Goal: Complete application form: Complete application form

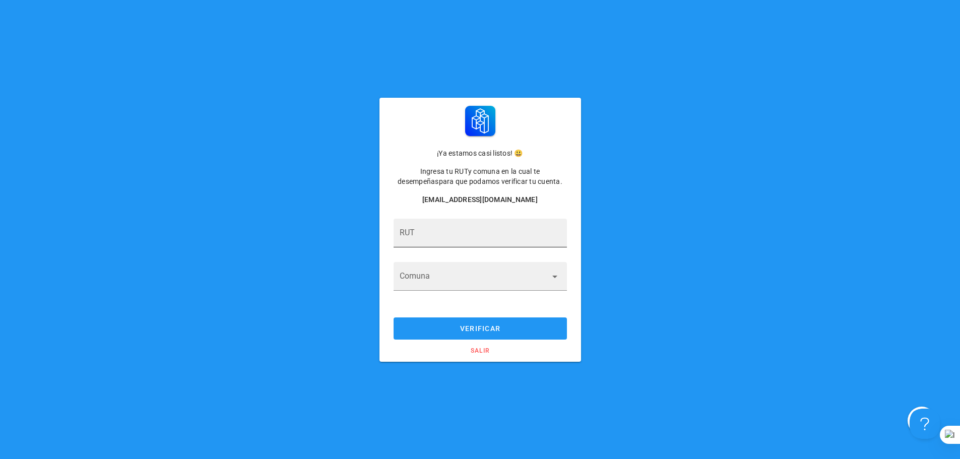
click at [485, 255] on div at bounding box center [480, 254] width 161 height 7
click at [480, 236] on input "RUT" at bounding box center [480, 238] width 161 height 16
type input "15.469.692-K"
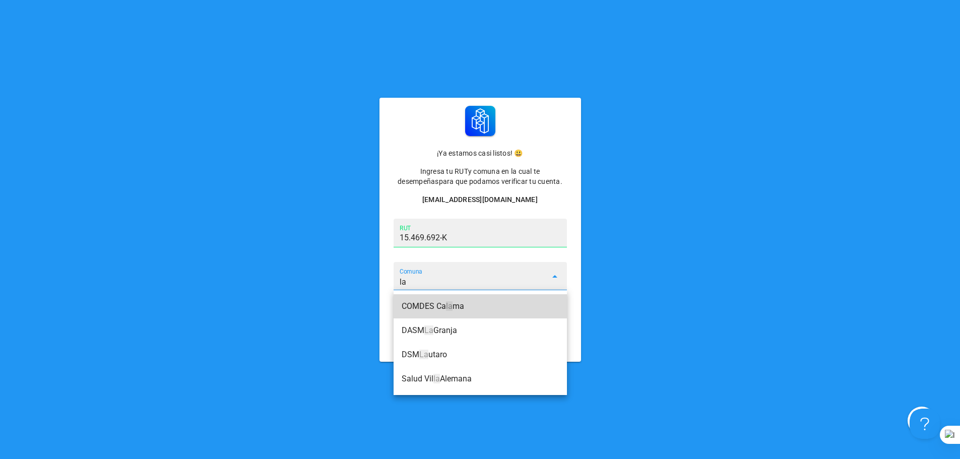
type input "l"
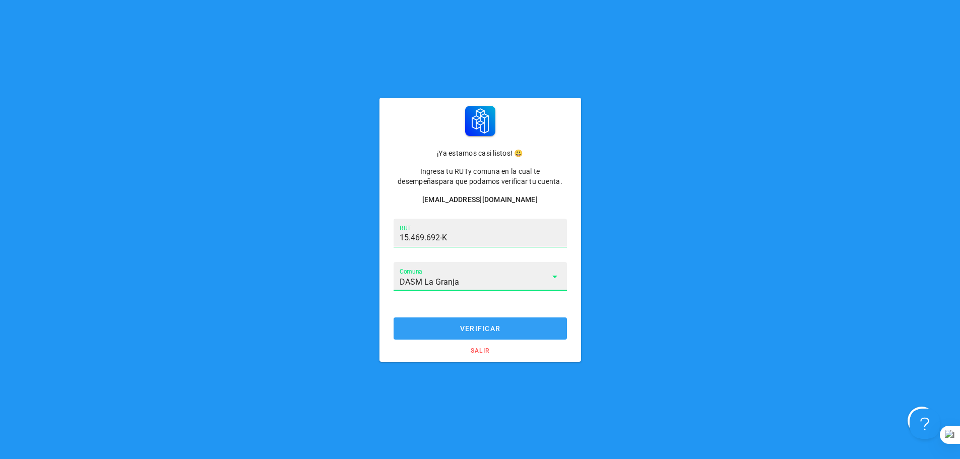
type input "DASM La Granja"
click at [473, 323] on button "verificar" at bounding box center [479, 328] width 173 height 22
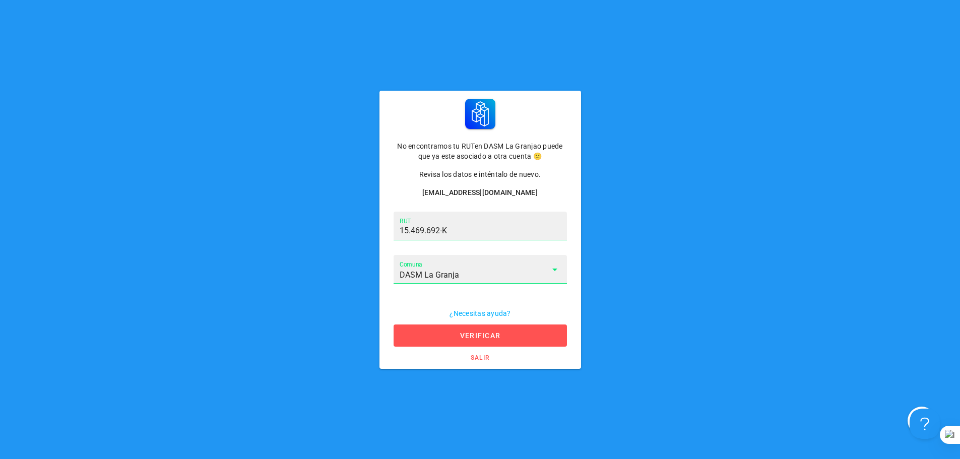
click at [485, 276] on input "DASM La Granja" at bounding box center [473, 275] width 147 height 16
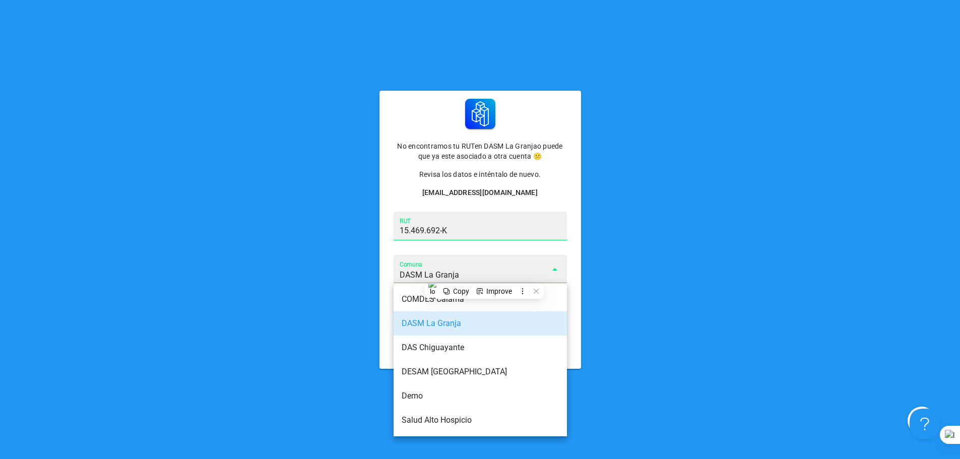
click at [447, 324] on div "DASM La Granja" at bounding box center [480, 323] width 157 height 10
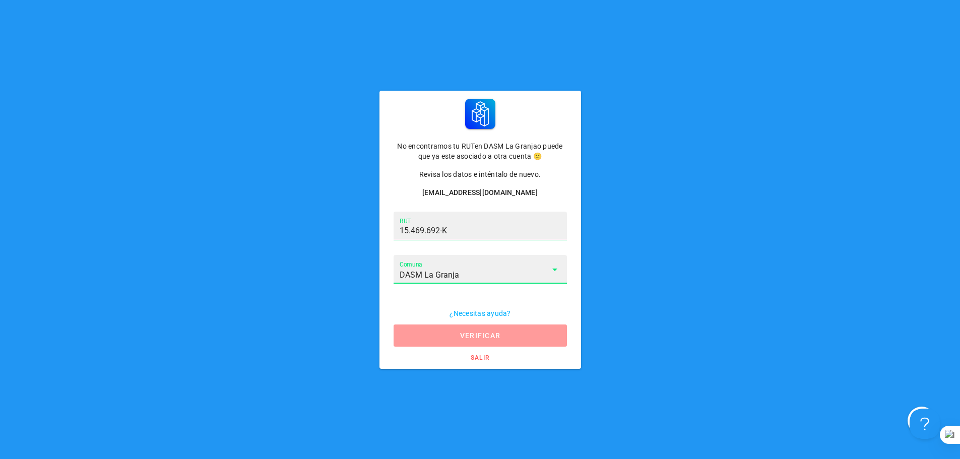
click at [472, 339] on span "verificar" at bounding box center [480, 336] width 154 height 8
click at [545, 279] on input "DASM La Granja" at bounding box center [473, 275] width 147 height 16
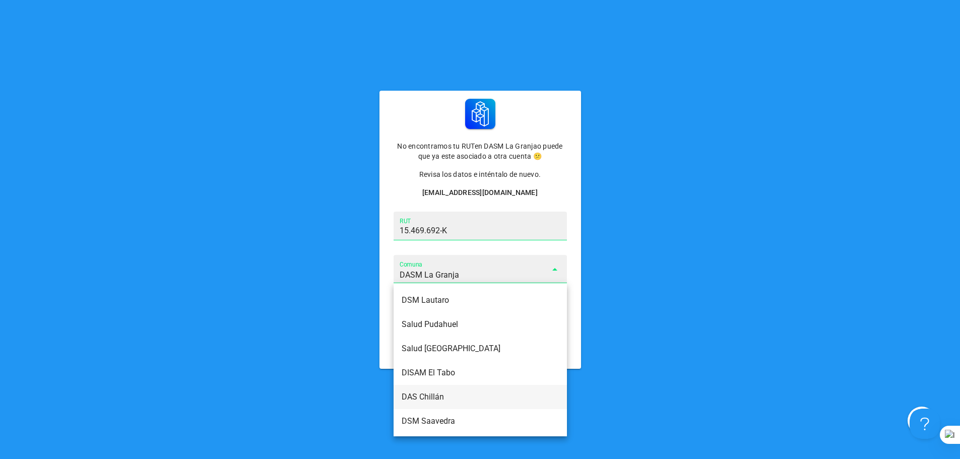
scroll to position [169, 0]
click at [167, 372] on div "No encontramos tu RUT en DASM La Granja o puede que ya este asociado a otra cue…" at bounding box center [480, 229] width 960 height 459
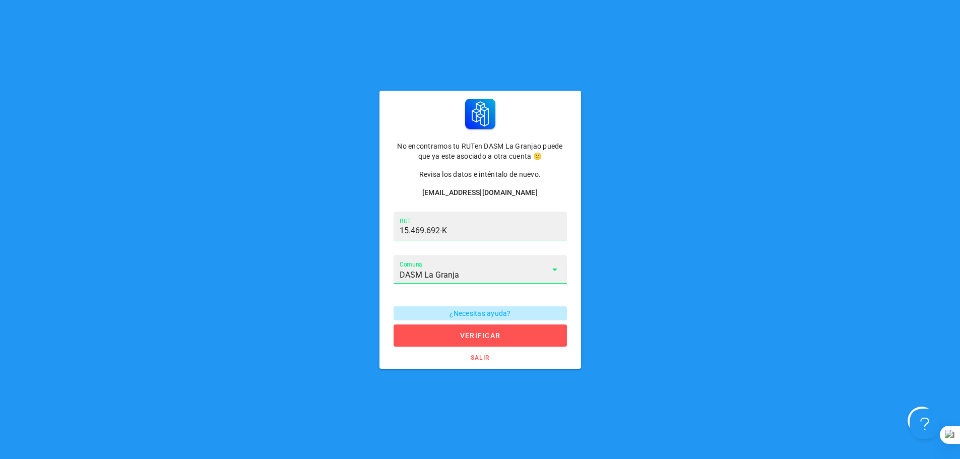
click at [464, 316] on span "¿Necesitas ayuda?" at bounding box center [480, 313] width 161 height 8
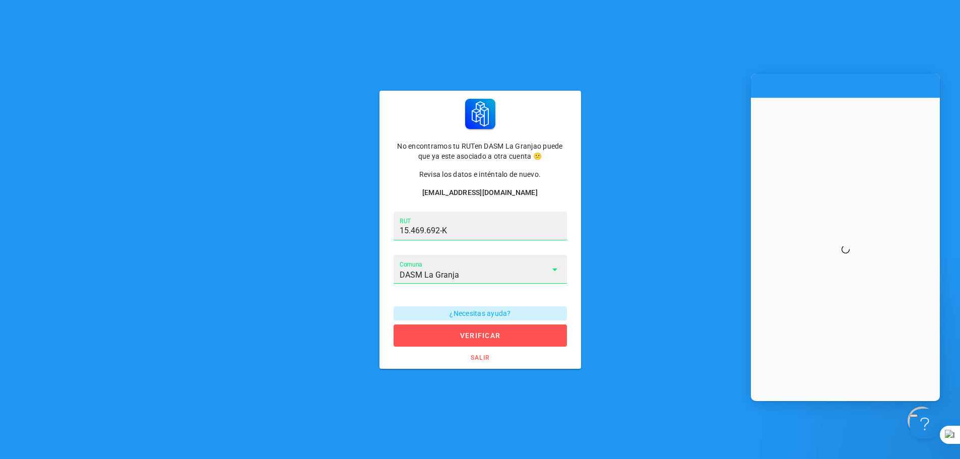
scroll to position [0, 0]
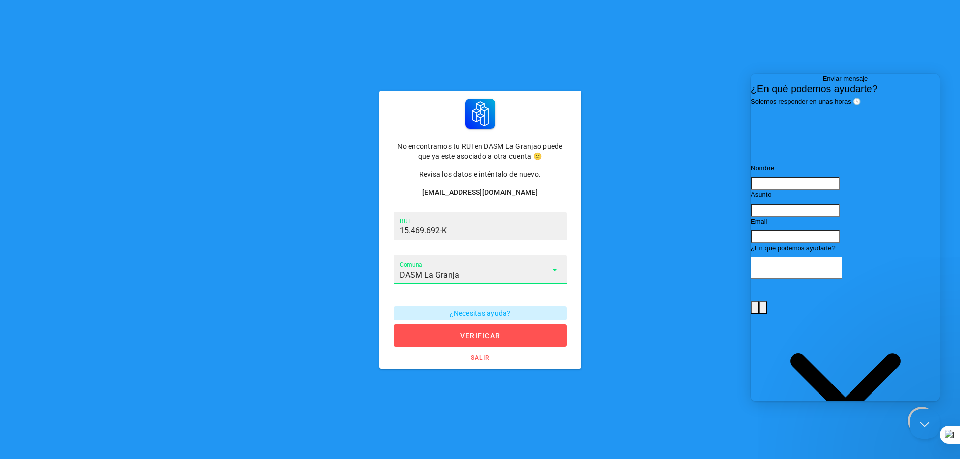
click at [617, 258] on div "No encontramos tu RUT en DASM La Granja o puede que ya este asociado a otra cue…" at bounding box center [480, 230] width 956 height 278
